Goal: Transaction & Acquisition: Subscribe to service/newsletter

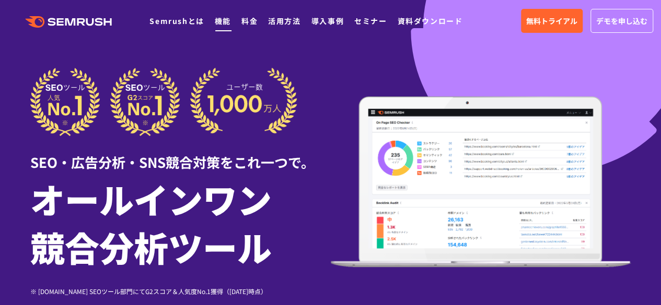
click at [225, 27] on li "機能" at bounding box center [223, 21] width 16 height 14
click at [257, 18] on ul "Semrushとは 機能 料金 活用方法 導入事例 セミナー 資料ダウンロード" at bounding box center [310, 21] width 323 height 14
click at [252, 20] on link "料金" at bounding box center [249, 21] width 16 height 10
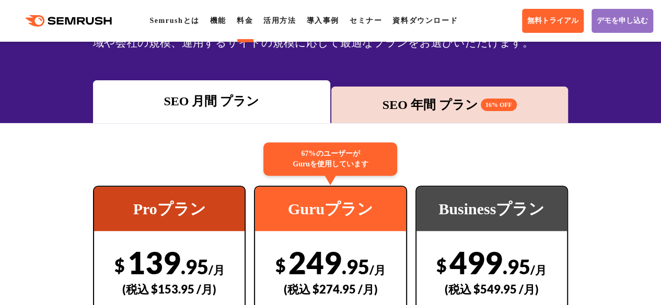
scroll to position [104, 0]
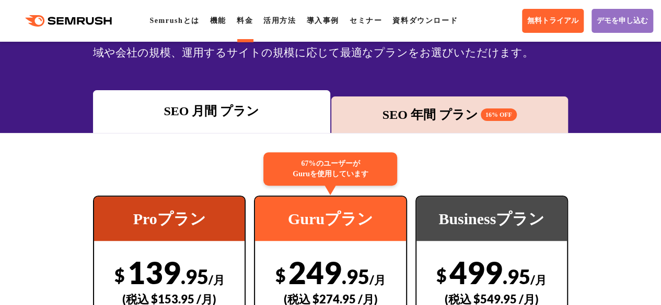
click at [411, 107] on div "SEO 年間 プラン 16% OFF" at bounding box center [449, 114] width 226 height 19
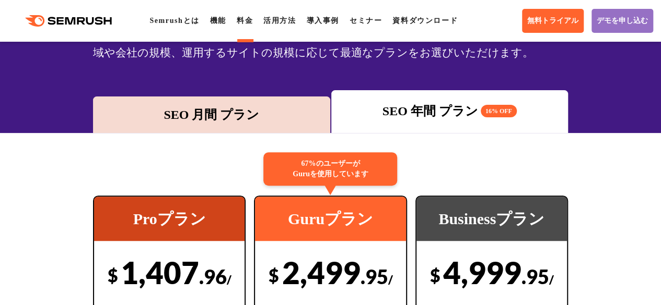
click at [267, 111] on div "SEO 月間 プラン" at bounding box center [211, 114] width 226 height 19
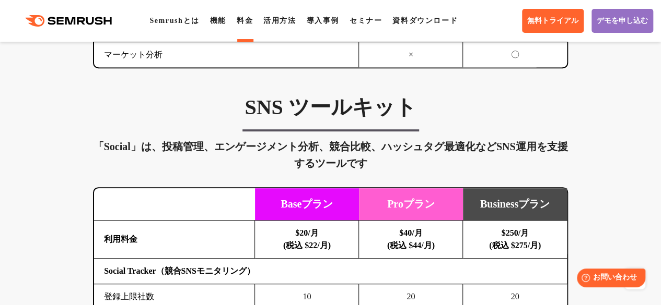
scroll to position [2193, 0]
